Goal: Check status: Check status

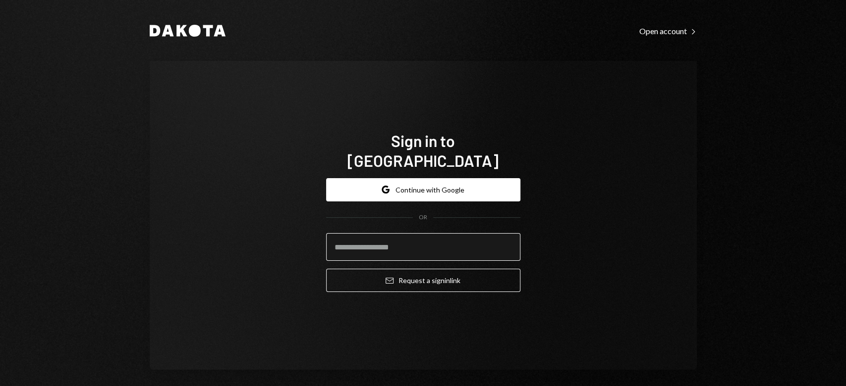
drag, startPoint x: 413, startPoint y: 226, endPoint x: 410, endPoint y: 234, distance: 8.7
click at [413, 233] on input "email" at bounding box center [423, 247] width 194 height 28
type input "**********"
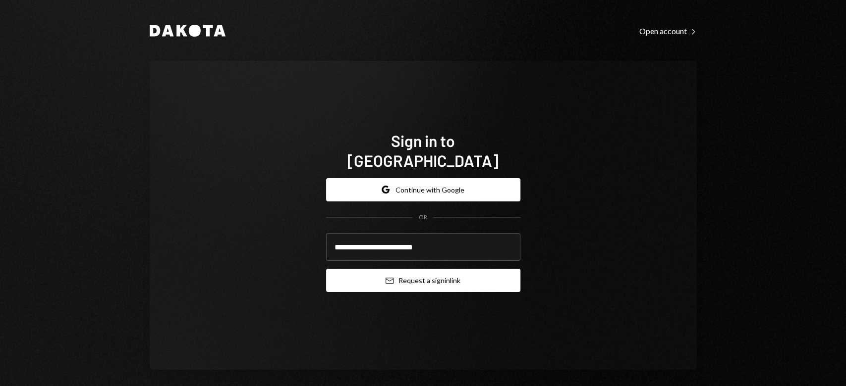
click at [368, 269] on button "Email Request a sign in link" at bounding box center [423, 280] width 194 height 23
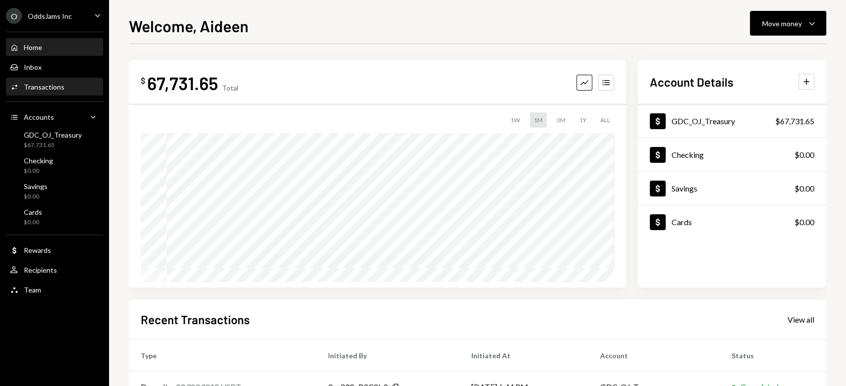
click at [50, 84] on div "Transactions" at bounding box center [44, 87] width 41 height 8
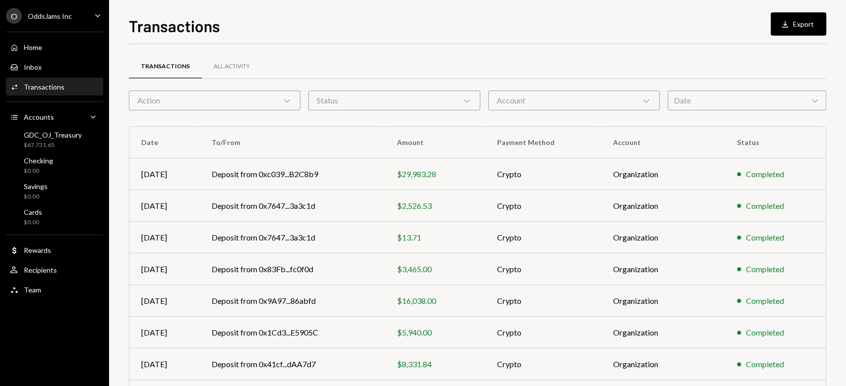
click at [723, 100] on div "Date Chevron Down" at bounding box center [746, 101] width 159 height 20
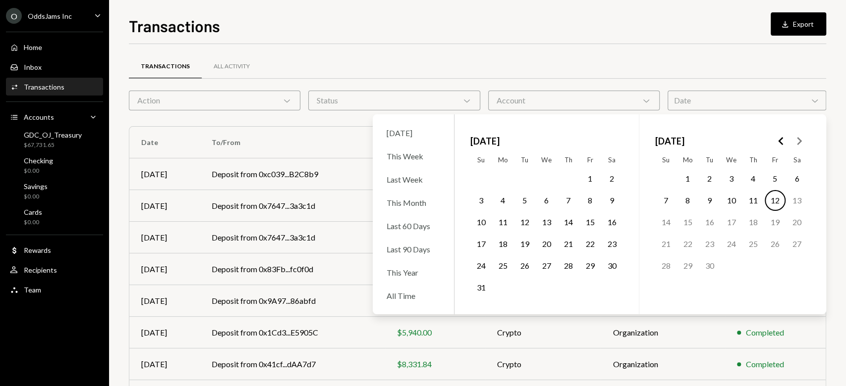
click at [773, 140] on button "Go to the Previous Month" at bounding box center [781, 141] width 18 height 18
click at [748, 179] on button "1" at bounding box center [753, 178] width 21 height 21
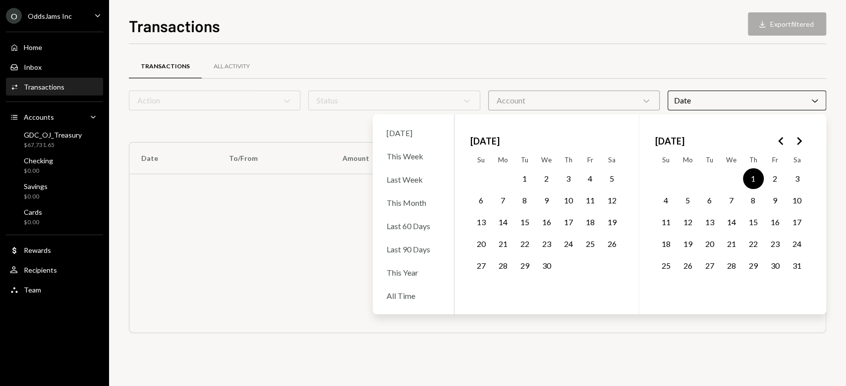
click at [799, 264] on button "31" at bounding box center [796, 266] width 21 height 21
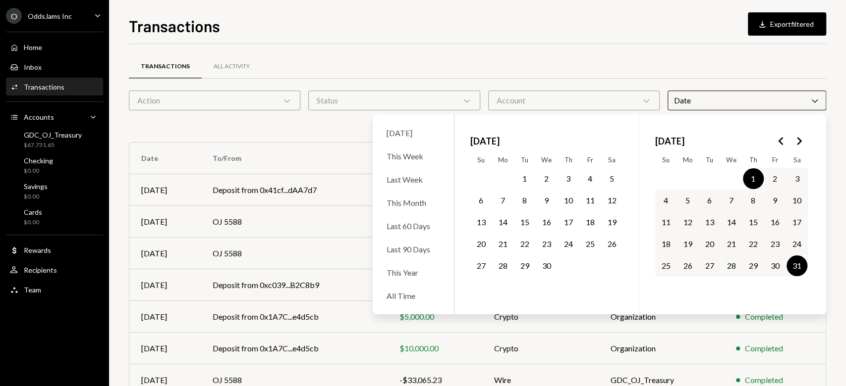
click at [822, 256] on div "[DATE] Su Mo Tu We Th Fr Sa 1 2 3 4 5 6 7 8 9 10 11 12 13 14 15 16 17 18 19 20 …" at bounding box center [731, 214] width 185 height 200
click at [830, 254] on div "Transactions Download Export filtered Transactions All Activity Action Chevron …" at bounding box center [477, 193] width 737 height 386
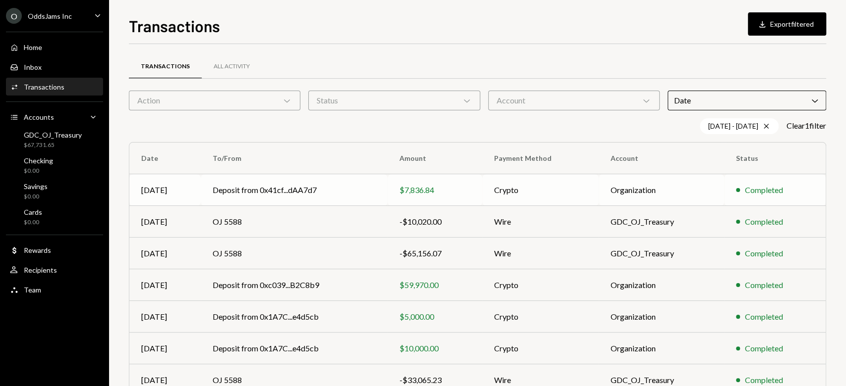
click at [301, 186] on td "Deposit from 0x41cf...dAA7d7" at bounding box center [294, 190] width 187 height 32
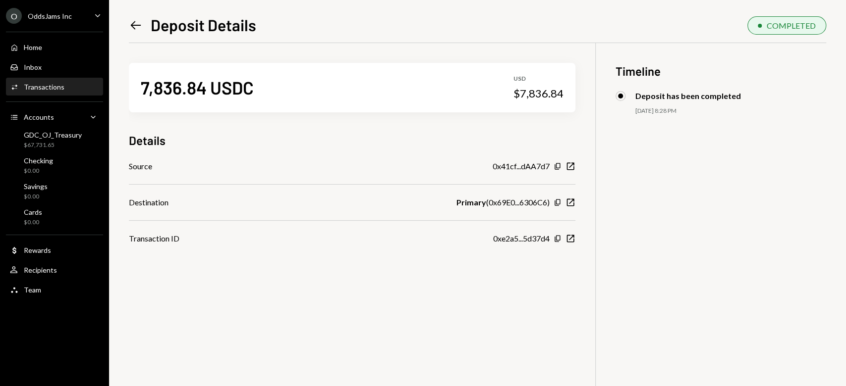
click at [138, 23] on icon "Left Arrow" at bounding box center [136, 25] width 14 height 14
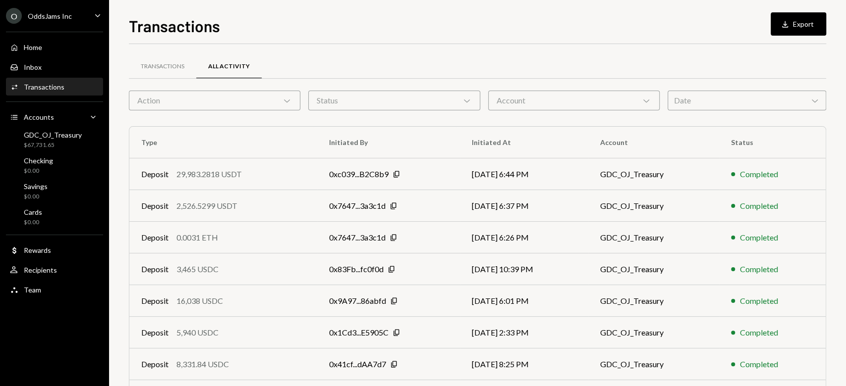
click at [745, 102] on div "Date Chevron Down" at bounding box center [746, 101] width 159 height 20
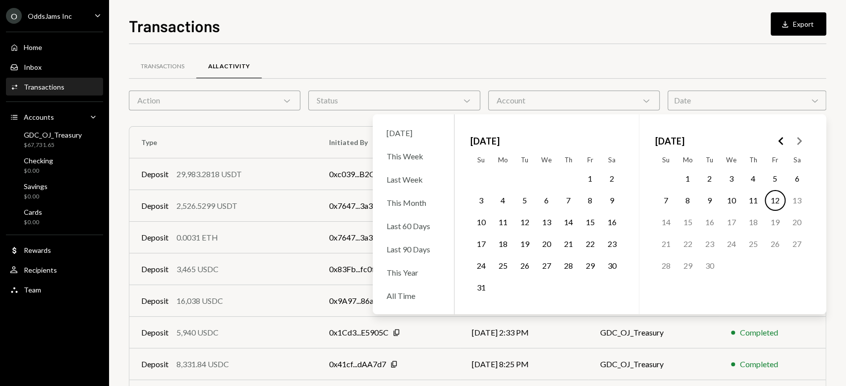
click at [781, 137] on icon "Go to the Previous Month" at bounding box center [781, 141] width 12 height 12
click at [753, 184] on button "1" at bounding box center [753, 178] width 21 height 21
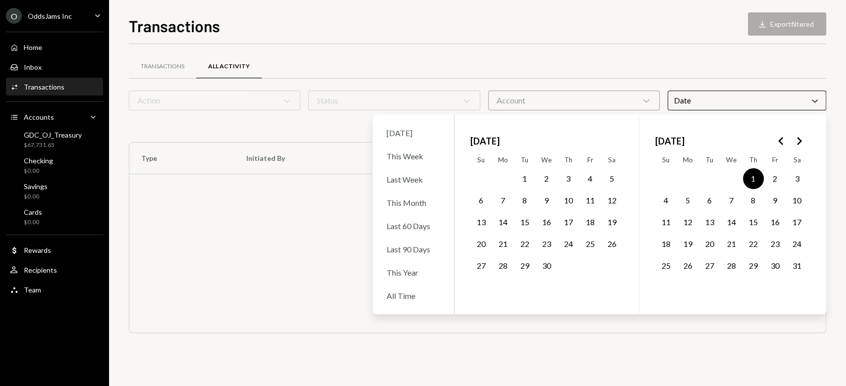
click at [793, 263] on button "31" at bounding box center [796, 266] width 21 height 21
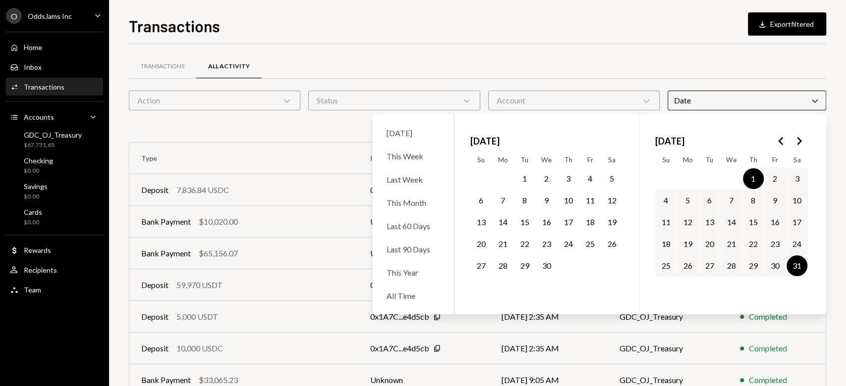
click at [845, 254] on div "Transactions Download Export filtered Transactions All Activity Action Chevron …" at bounding box center [477, 193] width 737 height 386
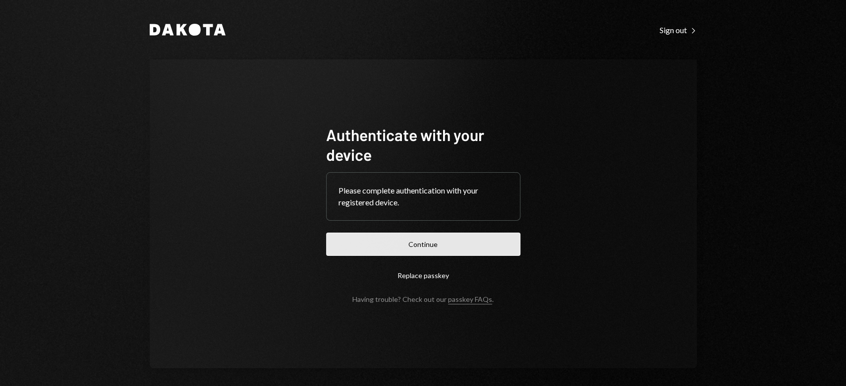
click at [422, 244] on button "Continue" at bounding box center [423, 244] width 194 height 23
